Goal: Browse casually: Explore the website without a specific task or goal

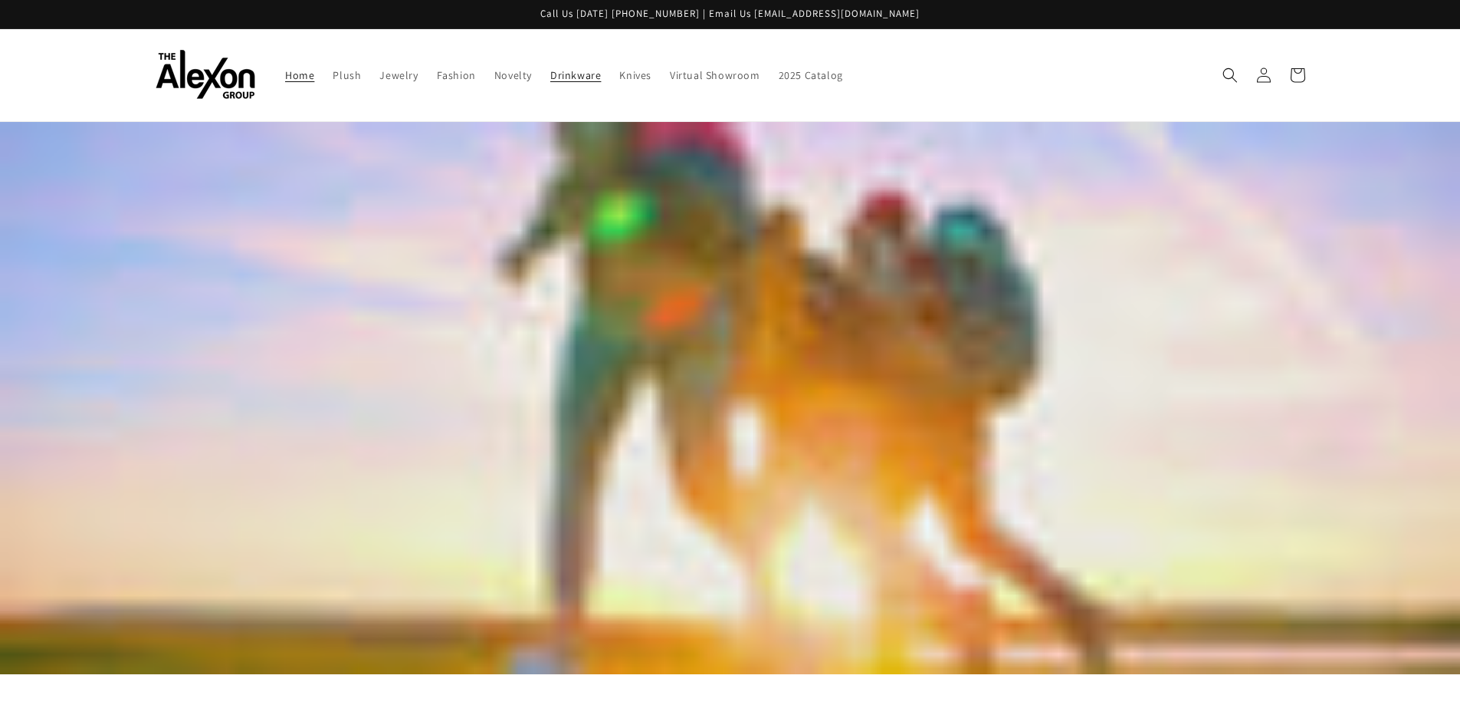
click at [584, 71] on span "Drinkware" at bounding box center [575, 75] width 51 height 14
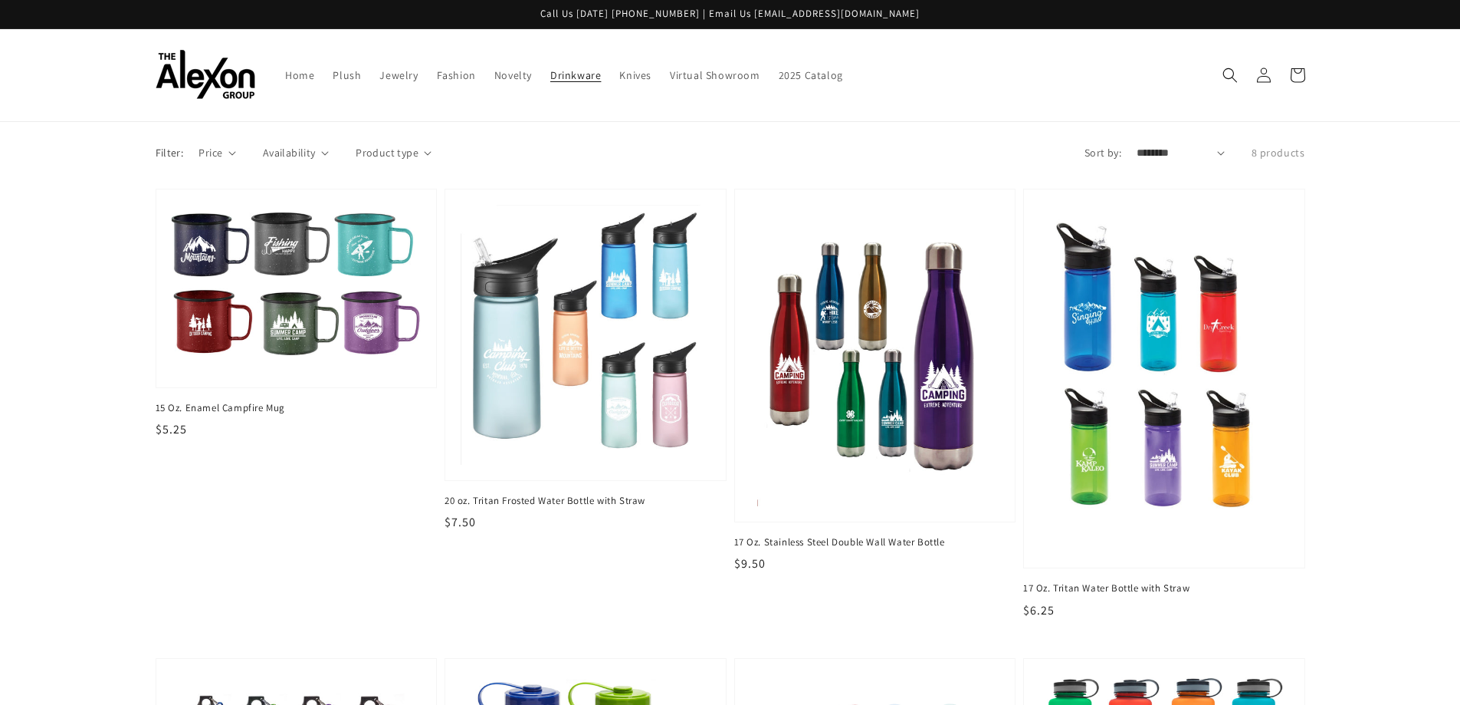
click at [1223, 69] on icon "Search" at bounding box center [1230, 74] width 15 height 15
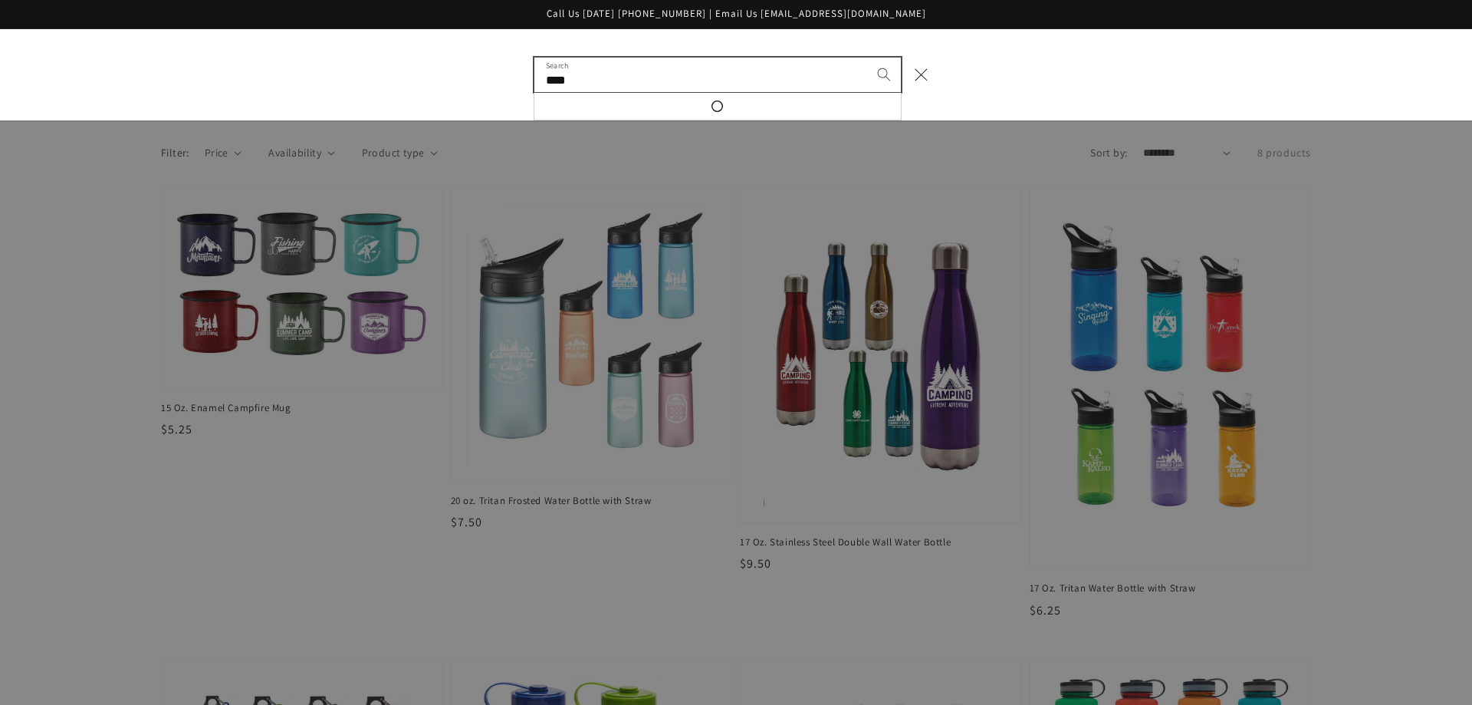
type input "****"
click at [867, 57] on button "Search" at bounding box center [884, 74] width 34 height 34
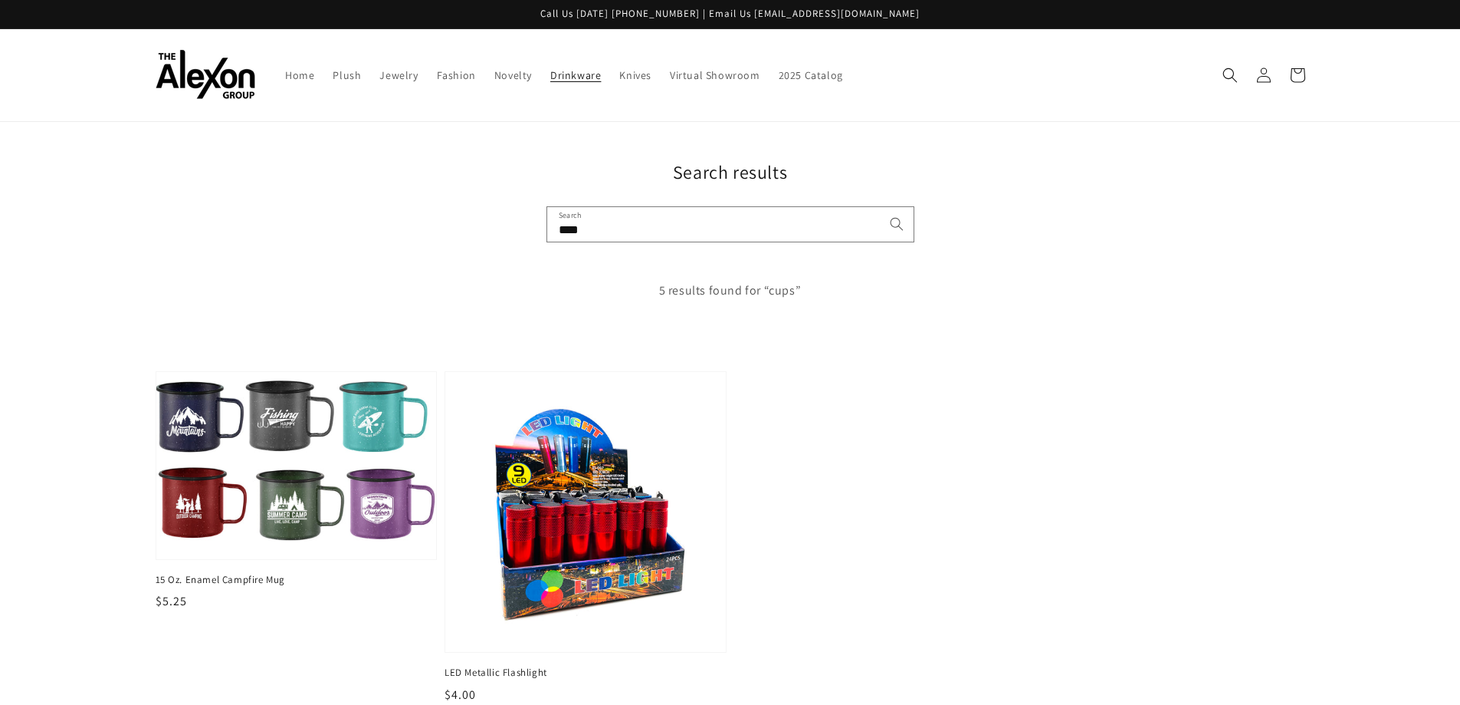
click at [566, 76] on span "Drinkware" at bounding box center [575, 75] width 51 height 14
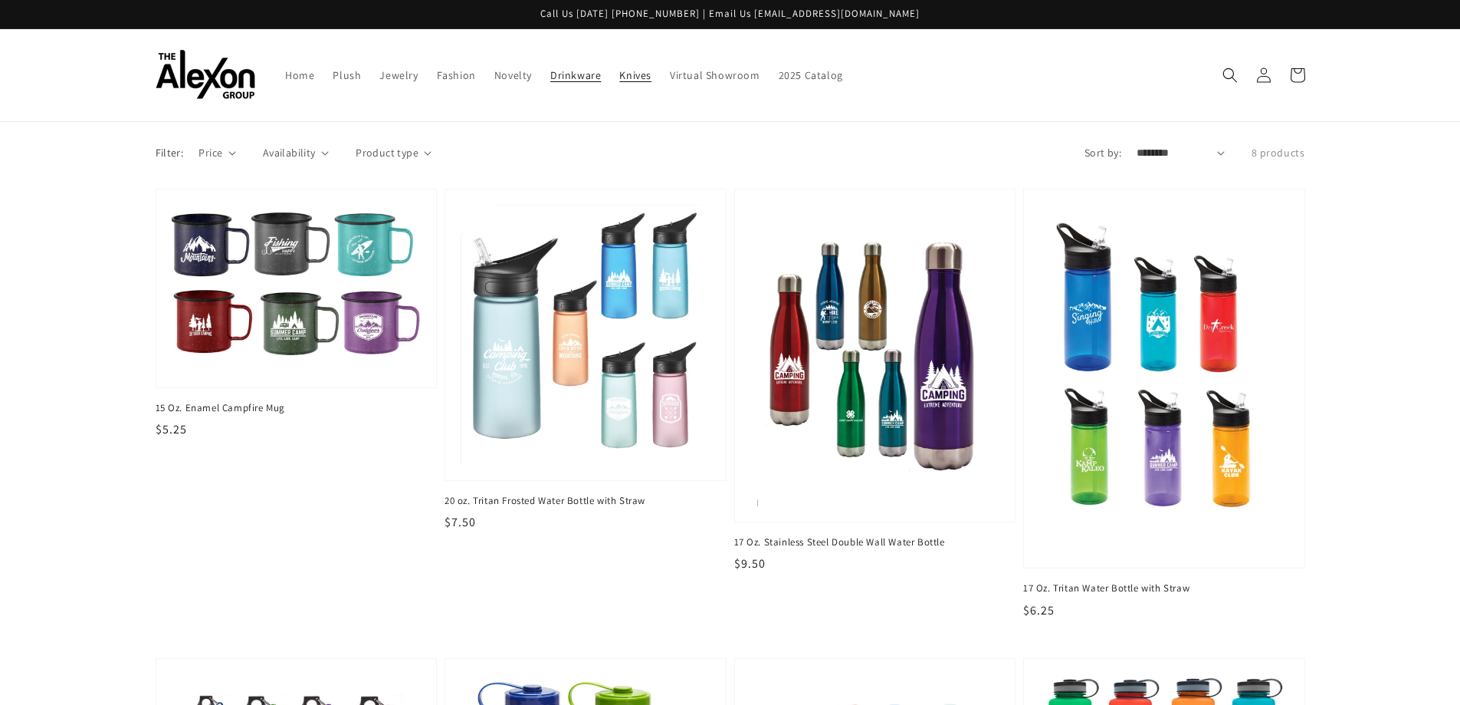
click at [635, 77] on span "Knives" at bounding box center [635, 75] width 32 height 14
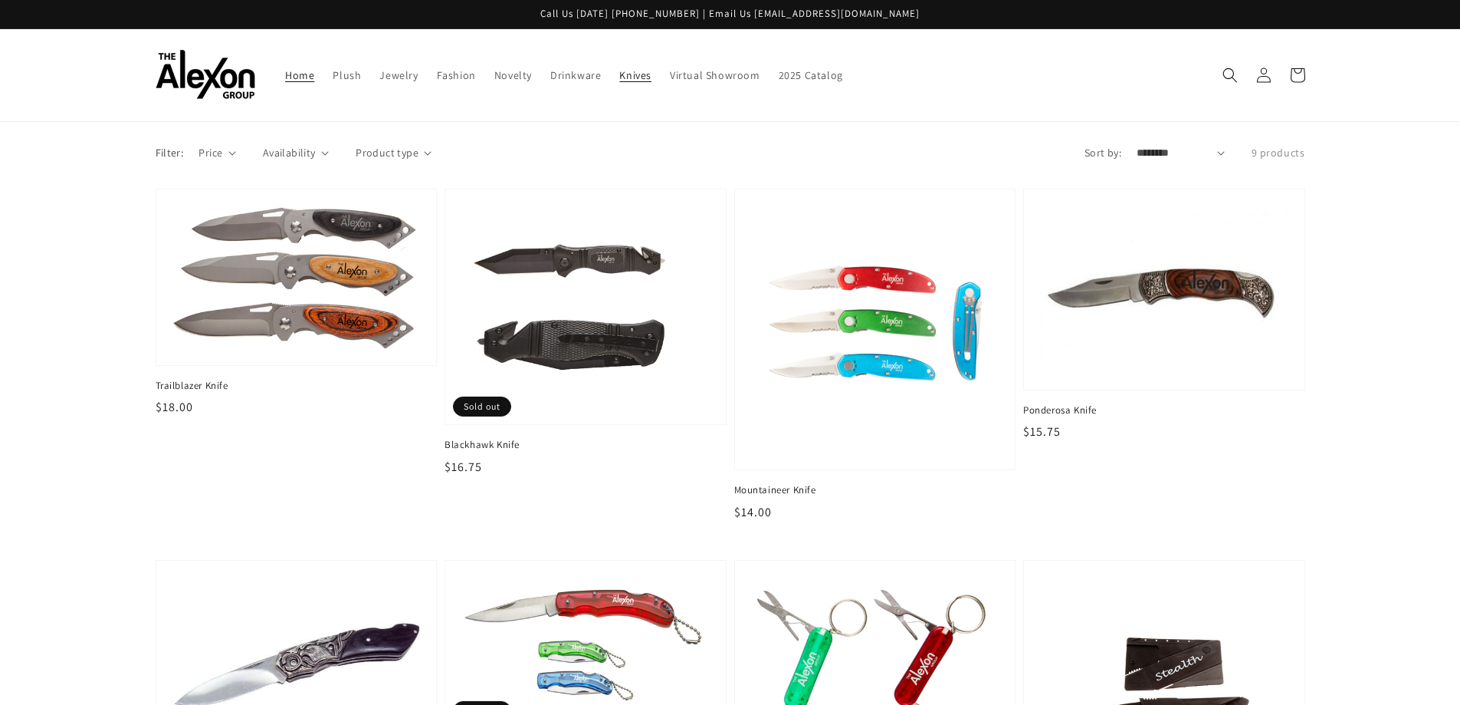
click at [296, 70] on span "Home" at bounding box center [299, 75] width 29 height 14
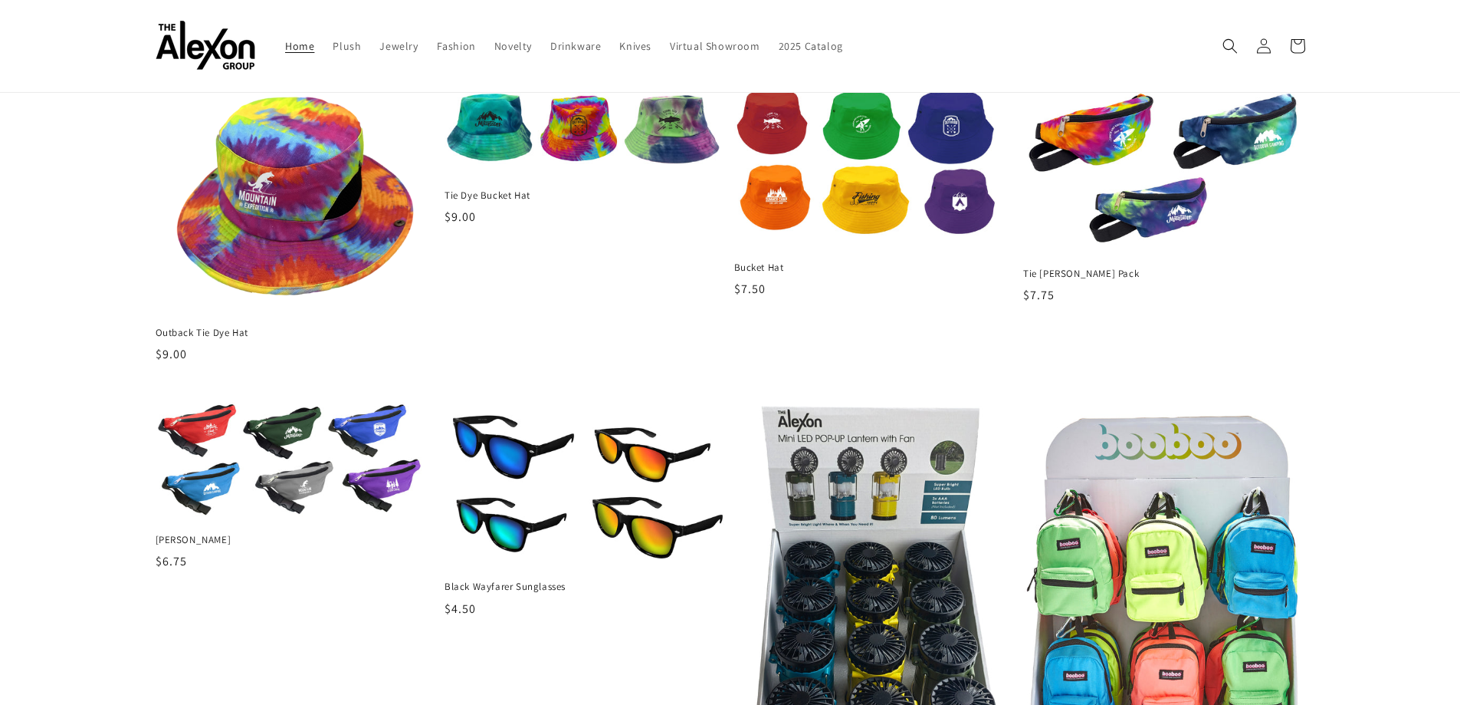
scroll to position [1457, 0]
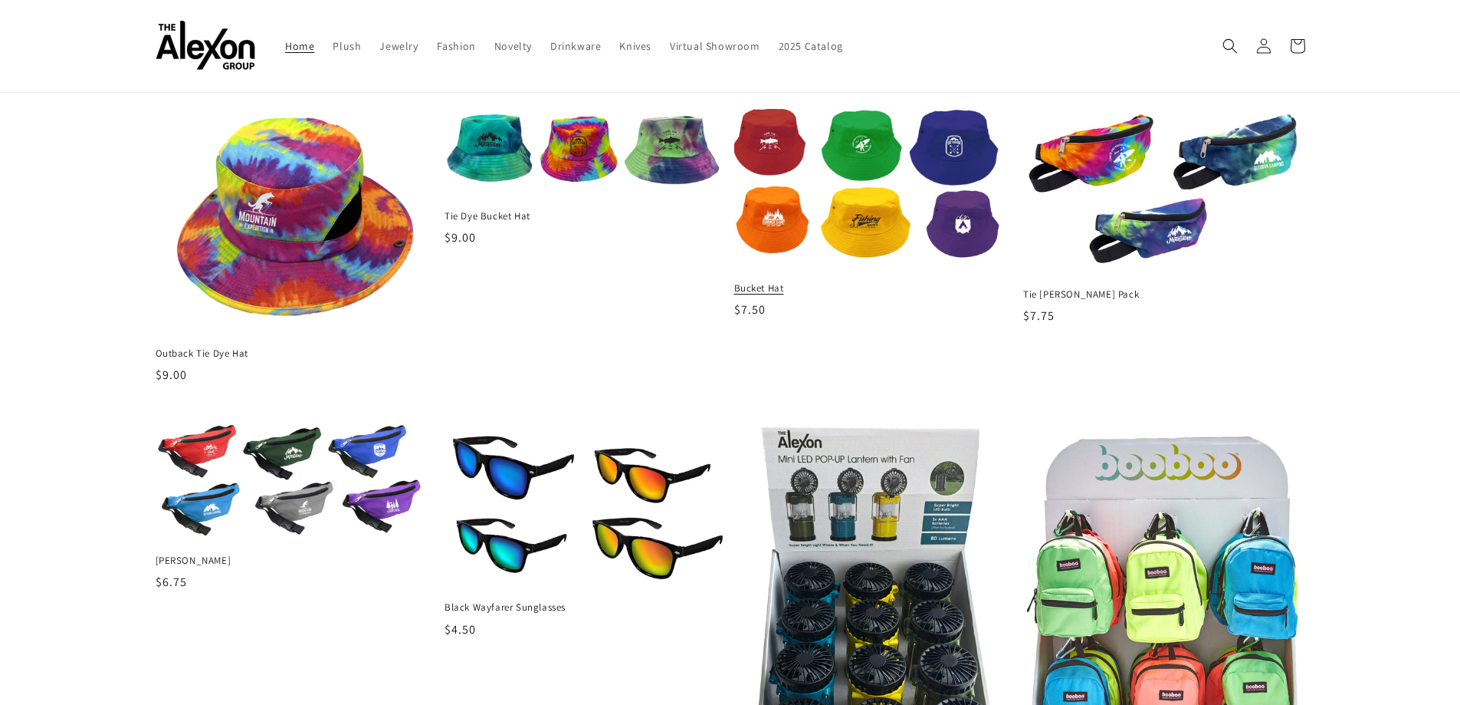
click at [760, 245] on img at bounding box center [875, 188] width 291 height 165
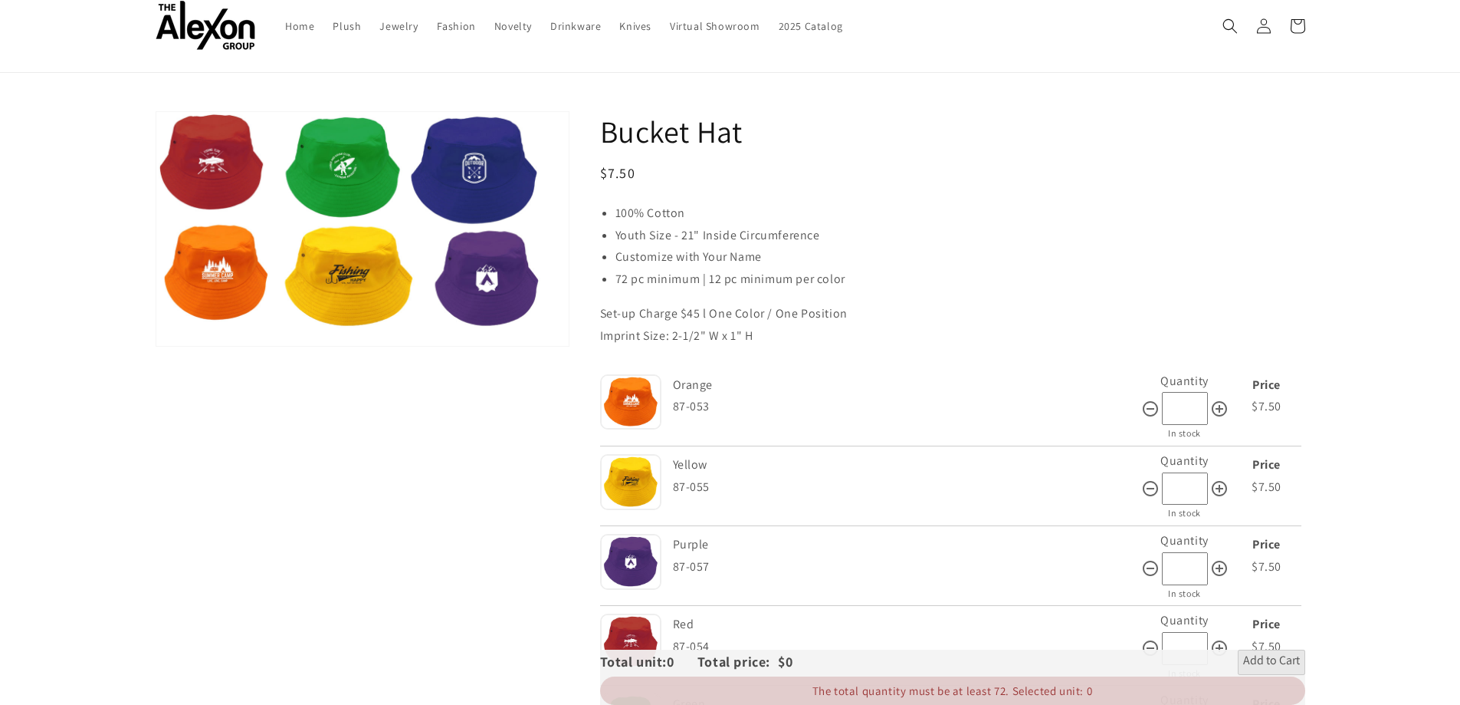
scroll to position [77, 0]
